Goal: Information Seeking & Learning: Find specific fact

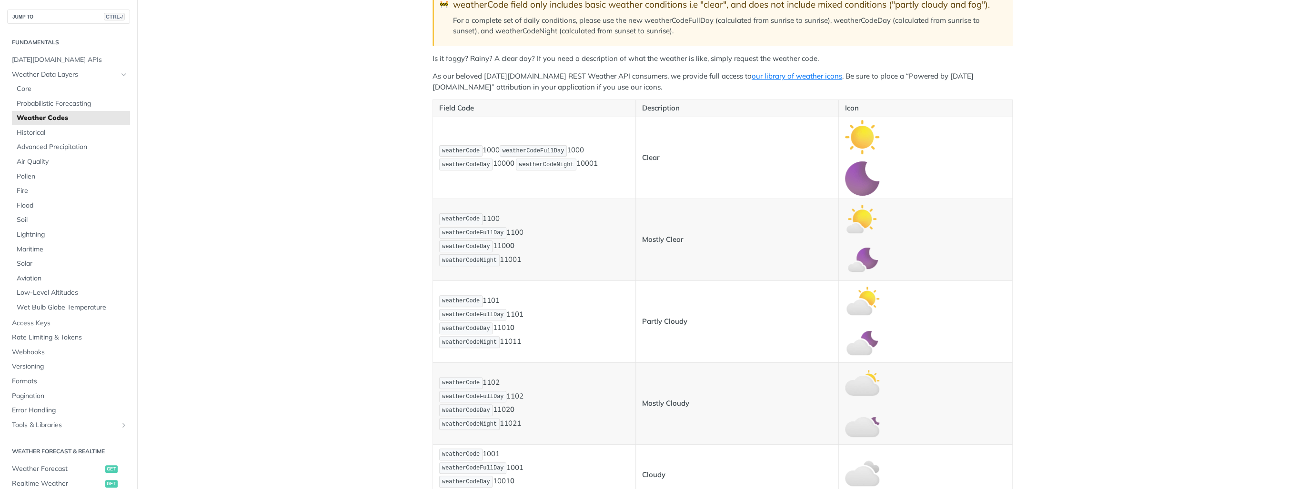
scroll to position [191, 0]
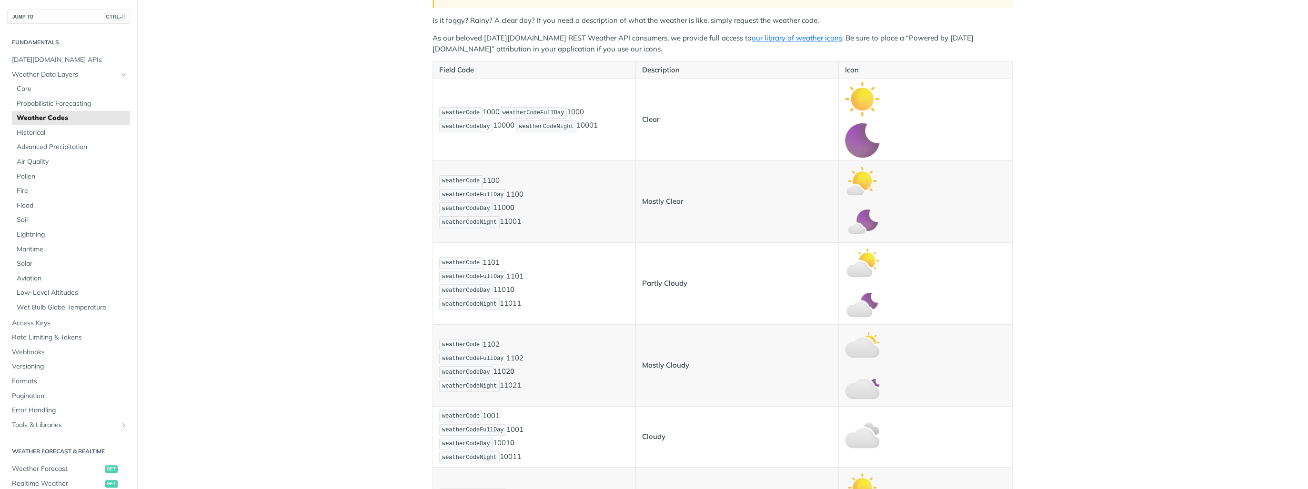
drag, startPoint x: 475, startPoint y: 261, endPoint x: 501, endPoint y: 262, distance: 25.7
click at [501, 262] on p "weatherCode 1101 weatherCodeFullDay 1101 weatherCodeDay 1101 0 weatherCodeNight…" at bounding box center [534, 283] width 190 height 55
drag, startPoint x: 501, startPoint y: 262, endPoint x: 489, endPoint y: 263, distance: 12.0
click at [489, 263] on p "weatherCode 1101 weatherCodeFullDay 1101 weatherCodeDay 1101 0 weatherCodeNight…" at bounding box center [534, 283] width 190 height 55
click at [489, 264] on p "weatherCode 1101 weatherCodeFullDay 1101 weatherCodeDay 1101 0 weatherCodeNight…" at bounding box center [534, 283] width 190 height 55
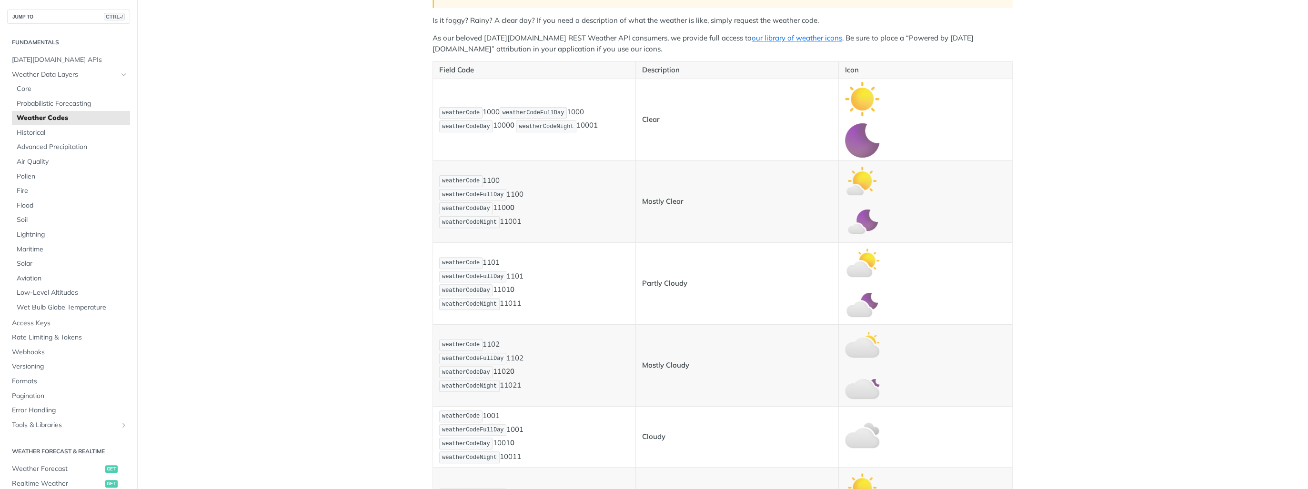
click at [487, 263] on p "weatherCode 1101 weatherCodeFullDay 1101 weatherCodeDay 1101 0 weatherCodeNight…" at bounding box center [534, 283] width 190 height 55
drag, startPoint x: 480, startPoint y: 263, endPoint x: 495, endPoint y: 263, distance: 15.3
click at [495, 263] on p "weatherCode 1101 weatherCodeFullDay 1101 weatherCodeDay 1101 0 weatherCodeNight…" at bounding box center [534, 283] width 190 height 55
drag, startPoint x: 495, startPoint y: 263, endPoint x: 485, endPoint y: 263, distance: 9.5
click at [485, 263] on p "weatherCode 1101 weatherCodeFullDay 1101 weatherCodeDay 1101 0 weatherCodeNight…" at bounding box center [534, 283] width 190 height 55
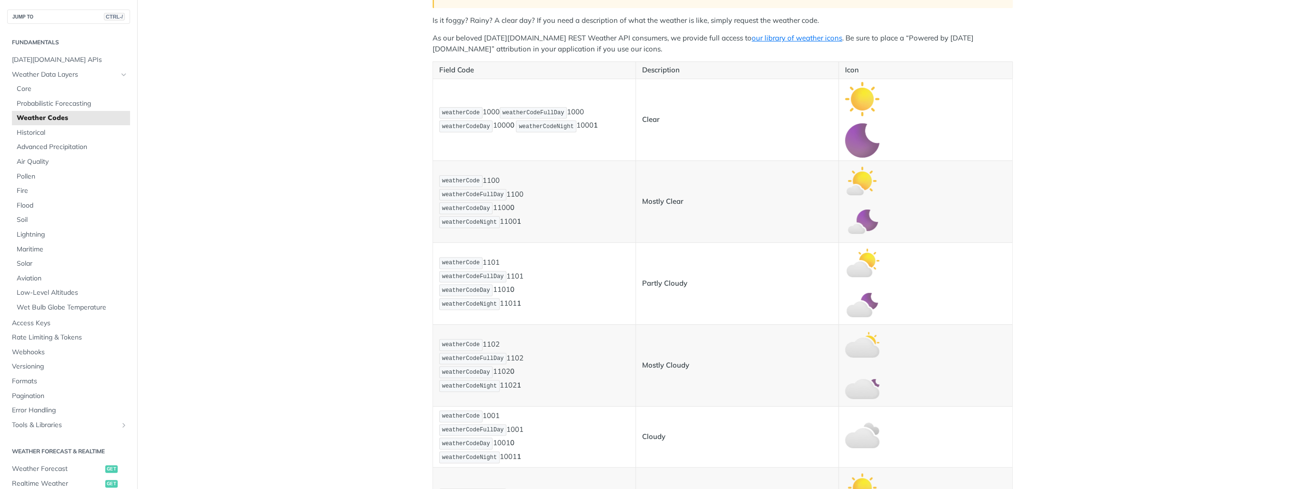
click at [485, 263] on p "weatherCode 1101 weatherCodeFullDay 1101 weatherCodeDay 1101 0 weatherCodeNight…" at bounding box center [534, 283] width 190 height 55
drag, startPoint x: 485, startPoint y: 263, endPoint x: 480, endPoint y: 265, distance: 6.2
click at [480, 265] on p "weatherCode 1101 weatherCodeFullDay 1101 weatherCodeDay 1101 0 weatherCodeNight…" at bounding box center [534, 283] width 190 height 55
click at [482, 262] on p "weatherCode 1101 weatherCodeFullDay 1101 weatherCodeDay 1101 0 weatherCodeNight…" at bounding box center [534, 283] width 190 height 55
click at [480, 260] on p "weatherCode 1101 weatherCodeFullDay 1101 weatherCodeDay 1101 0 weatherCodeNight…" at bounding box center [534, 283] width 190 height 55
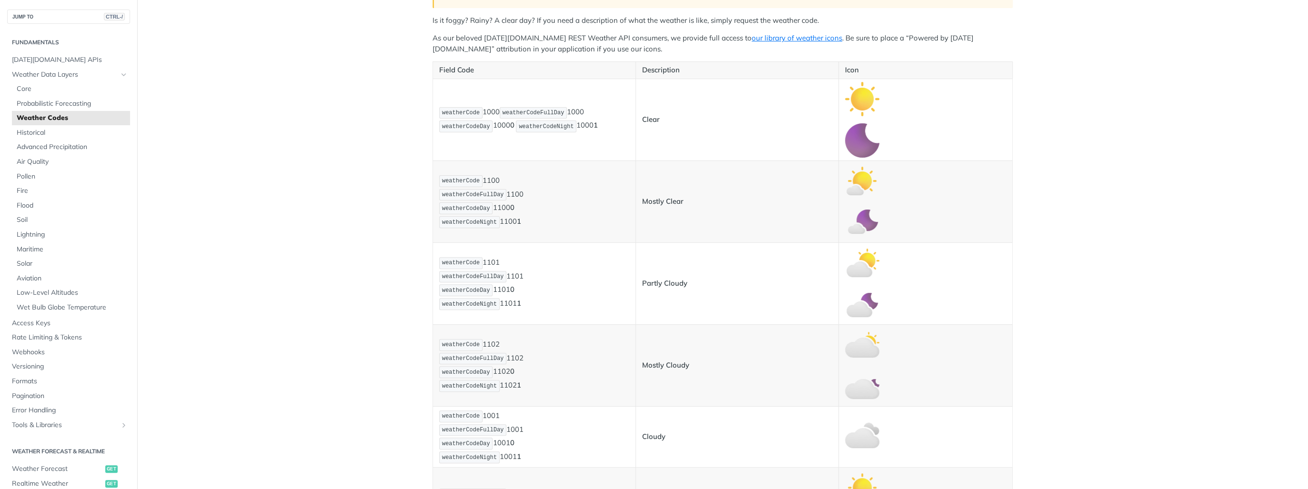
click at [480, 260] on p "weatherCode 1101 weatherCodeFullDay 1101 weatherCodeDay 1101 0 weatherCodeNight…" at bounding box center [534, 283] width 190 height 55
drag, startPoint x: 480, startPoint y: 260, endPoint x: 485, endPoint y: 262, distance: 5.9
click at [485, 262] on p "weatherCode 1101 weatherCodeFullDay 1101 weatherCodeDay 1101 0 weatherCodeNight…" at bounding box center [534, 283] width 190 height 55
